Goal: Information Seeking & Learning: Learn about a topic

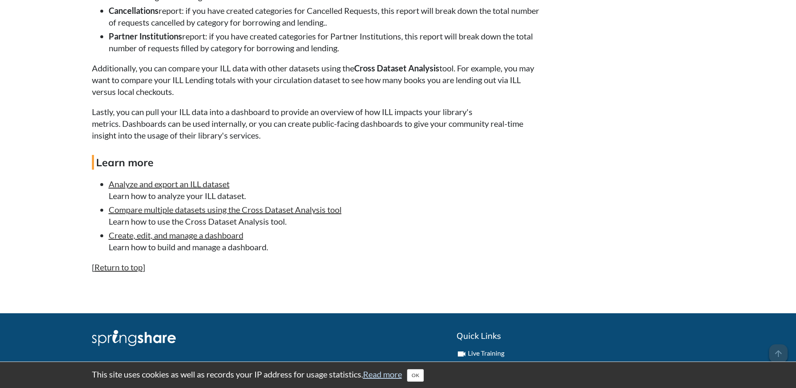
scroll to position [1552, 0]
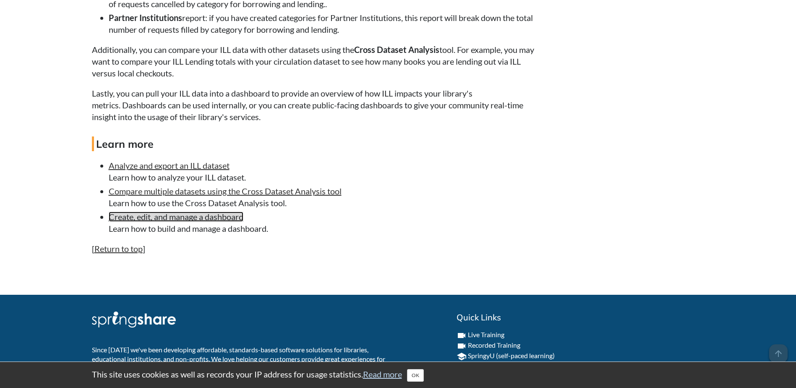
click at [209, 221] on link "Create, edit, and manage a dashboard" at bounding box center [176, 216] width 135 height 10
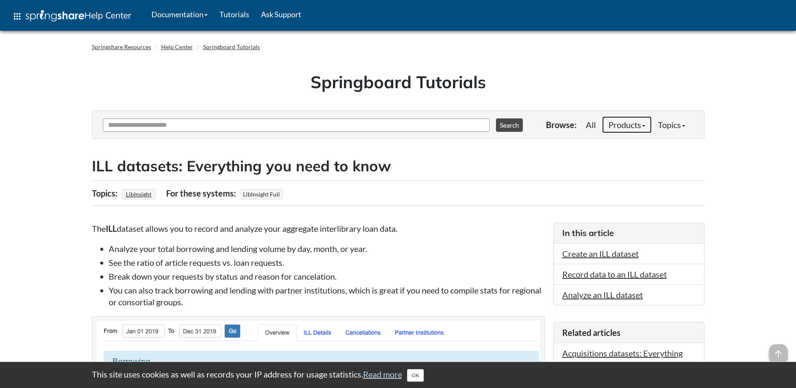
click at [602, 124] on link "Products" at bounding box center [626, 124] width 49 height 17
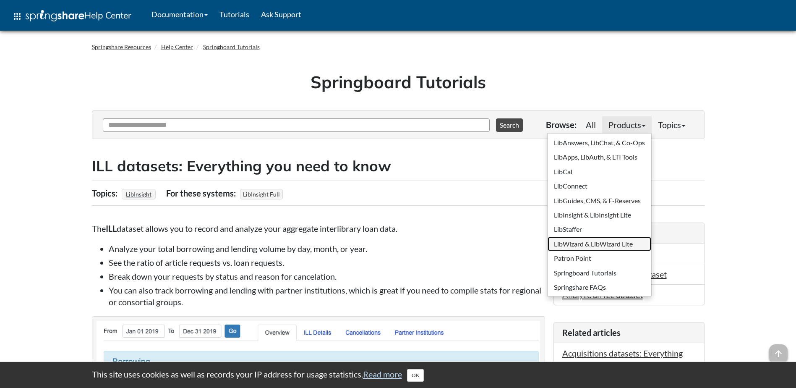
click at [603, 241] on link "LibWizard & LibWizard Lite" at bounding box center [599, 244] width 104 height 14
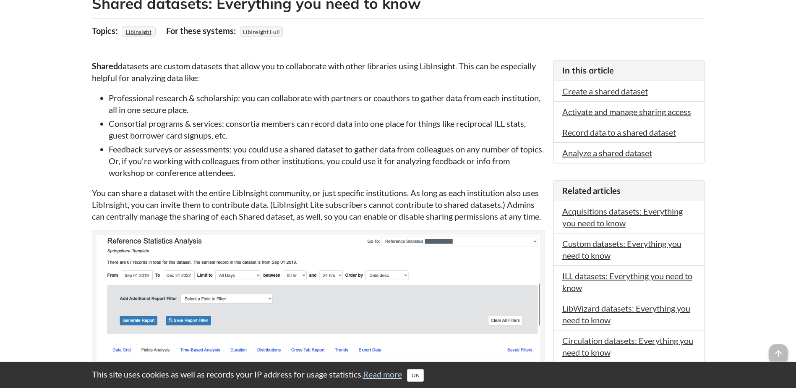
scroll to position [210, 0]
